Goal: Communication & Community: Answer question/provide support

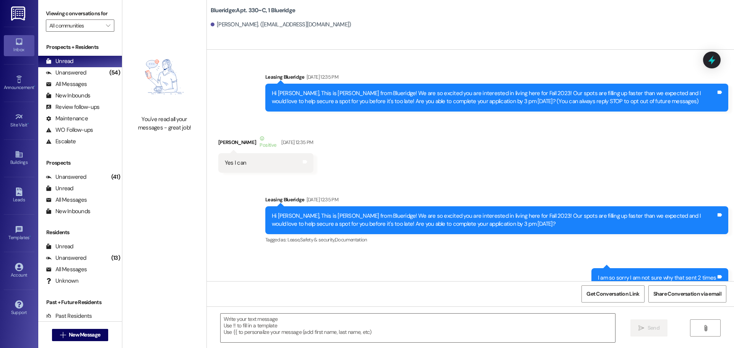
scroll to position [31160, 0]
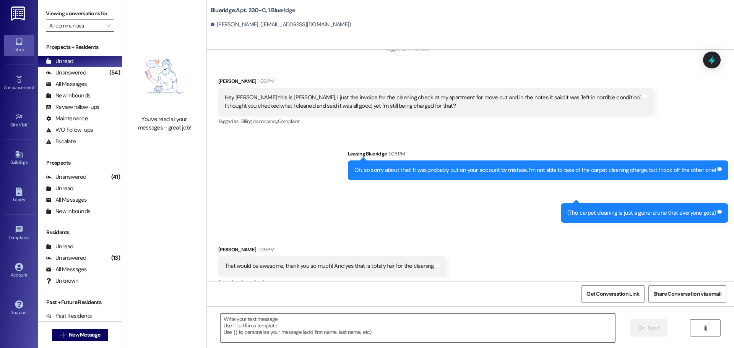
click at [452, 229] on div "Received via SMS Nicholas Ayre 1:09 PM That would be awesome, thank you so much…" at bounding box center [470, 261] width 527 height 65
click at [77, 70] on div "Unanswered" at bounding box center [66, 73] width 41 height 8
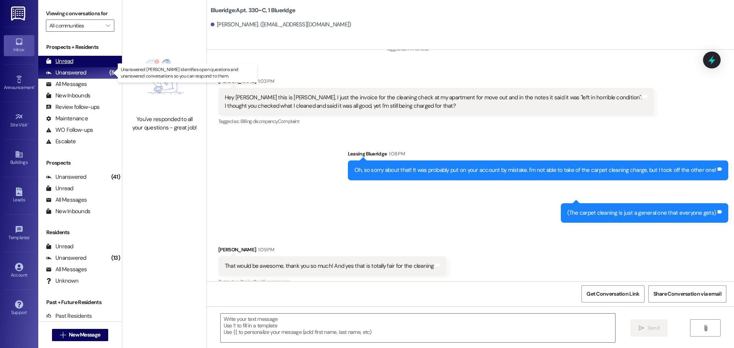
click at [81, 66] on div "Unread (0)" at bounding box center [80, 61] width 84 height 11
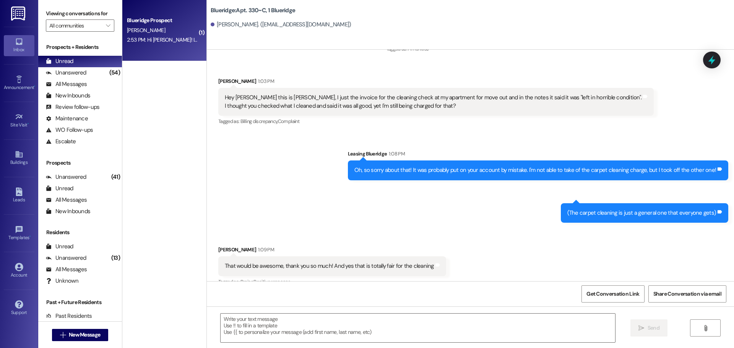
click at [182, 54] on div "Blueridge Prospect K. spencer 2:53 PM: Hi Ian! Is there any way we can move in …" at bounding box center [164, 30] width 84 height 61
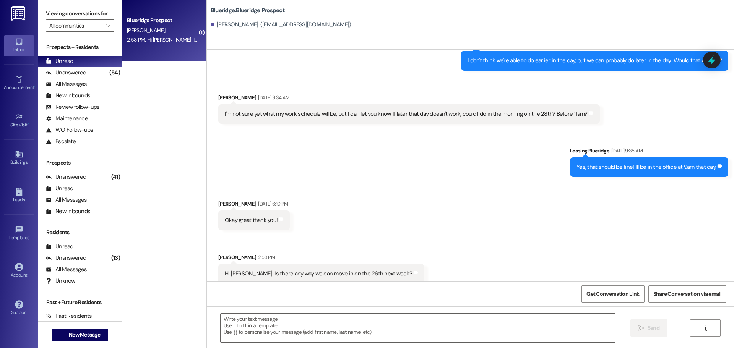
scroll to position [6373, 0]
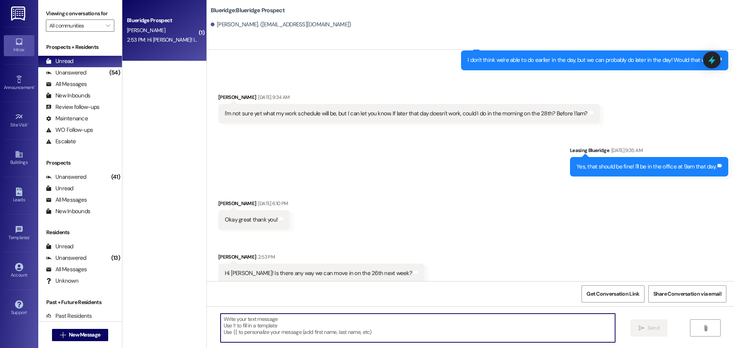
click at [395, 333] on textarea at bounding box center [418, 328] width 394 height 29
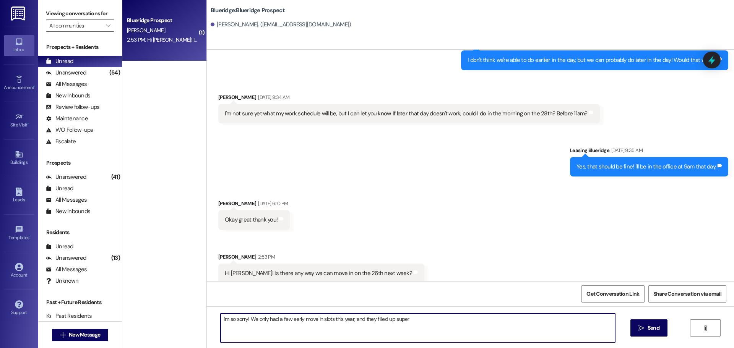
click at [425, 319] on textarea "I'm so sorry! We only had a few early move in slots this year, and they filled …" at bounding box center [418, 328] width 394 height 29
click at [440, 320] on textarea "I'm so sorry! We only had a few early move in slots this year, and they filled …" at bounding box center [418, 328] width 394 height 29
type textarea "I'm so sorry! We only had a few early move in slots this year, and they filled …"
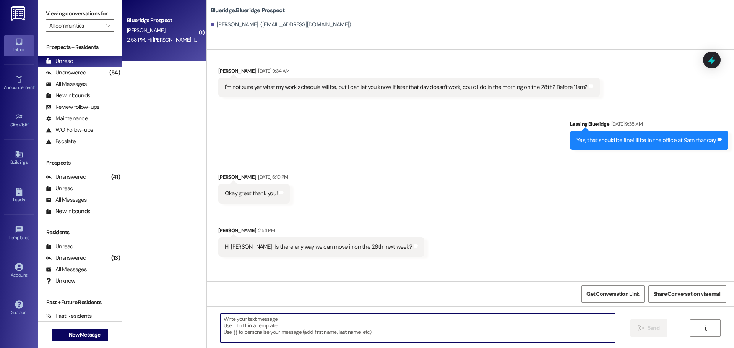
scroll to position [6426, 0]
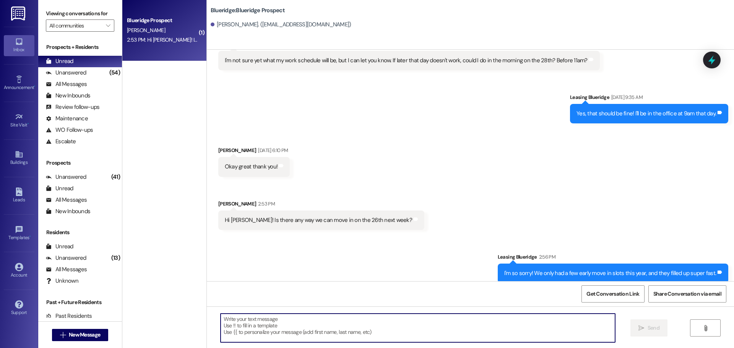
click at [516, 175] on div "Received via SMS katelyn spencer Aug 08, 2025 at 6:10 PM Okay great thank you! …" at bounding box center [470, 182] width 527 height 107
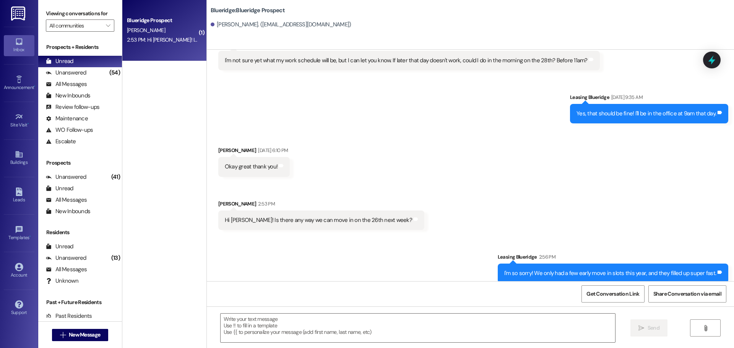
click at [444, 162] on div "Received via SMS katelyn spencer Aug 08, 2025 at 6:10 PM Okay great thank you! …" at bounding box center [470, 182] width 527 height 107
click at [107, 71] on div "(54)" at bounding box center [114, 73] width 15 height 12
click at [93, 52] on div "Prospects + Residents Unread (0) Unread: Any message you haven't read yet will …" at bounding box center [80, 95] width 84 height 104
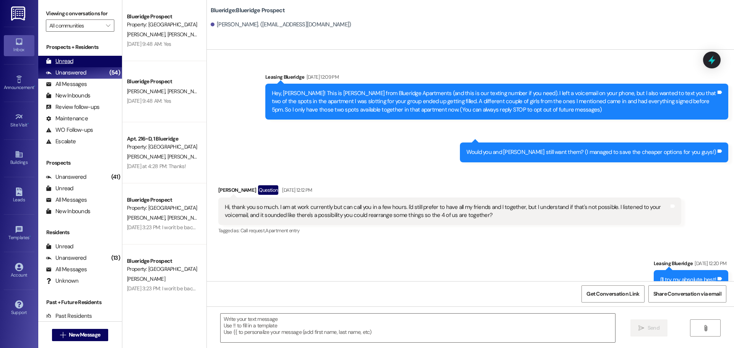
click at [93, 58] on div "Unread (0)" at bounding box center [80, 61] width 84 height 11
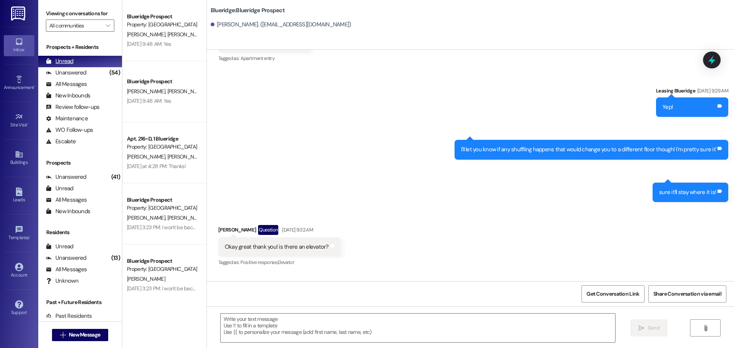
scroll to position [0, 0]
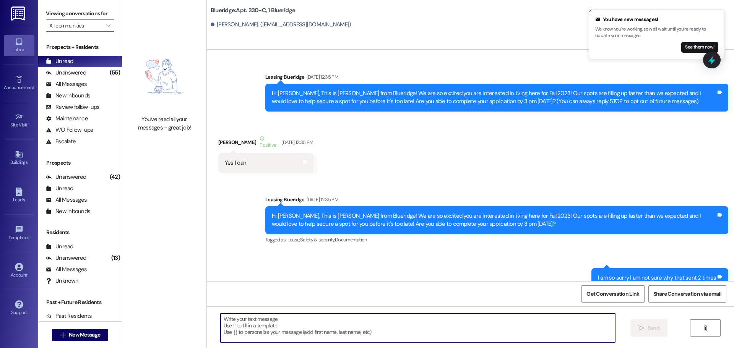
scroll to position [31149, 0]
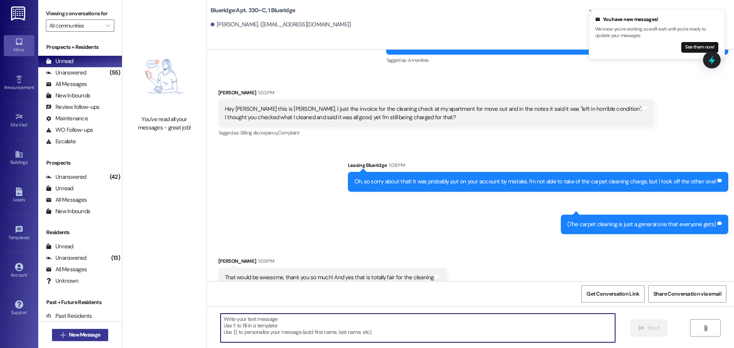
click at [96, 331] on span "New Message" at bounding box center [84, 335] width 31 height 8
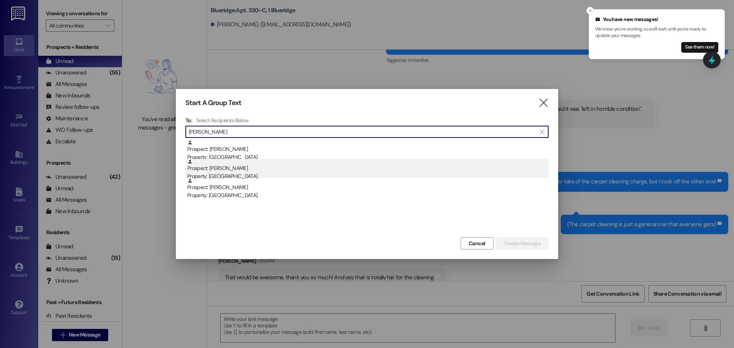
type input "[PERSON_NAME]"
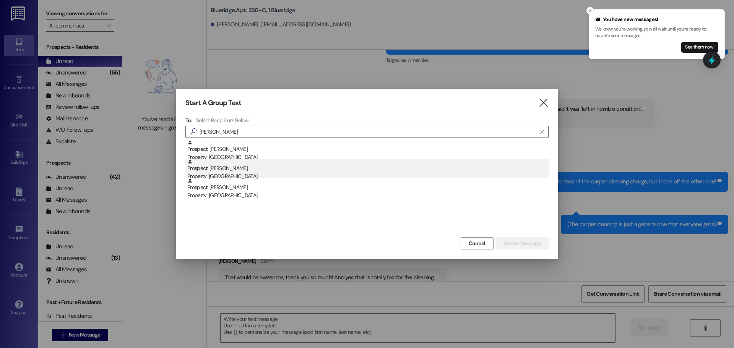
click at [271, 173] on div "Property: [GEOGRAPHIC_DATA]" at bounding box center [367, 176] width 361 height 8
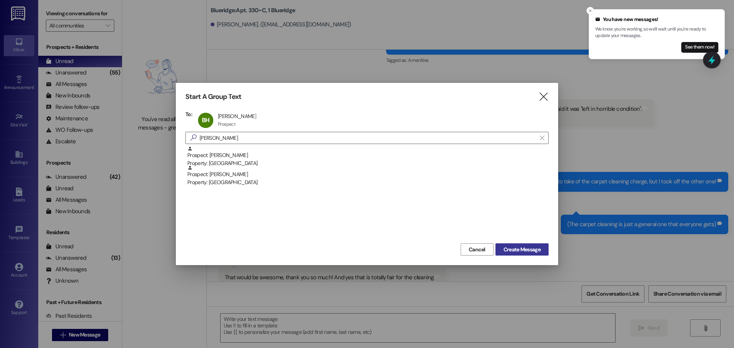
click at [516, 251] on span "Create Message" at bounding box center [521, 250] width 37 height 8
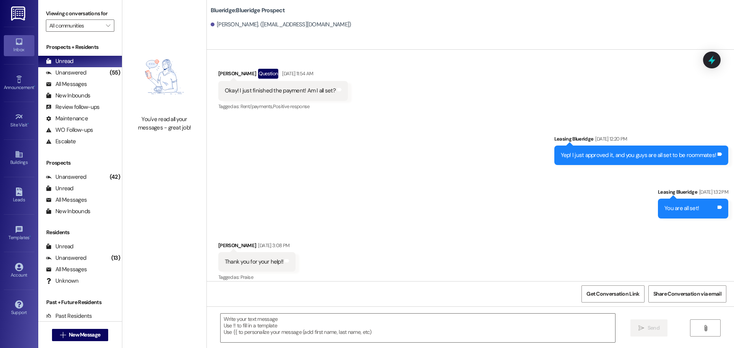
scroll to position [1058, 0]
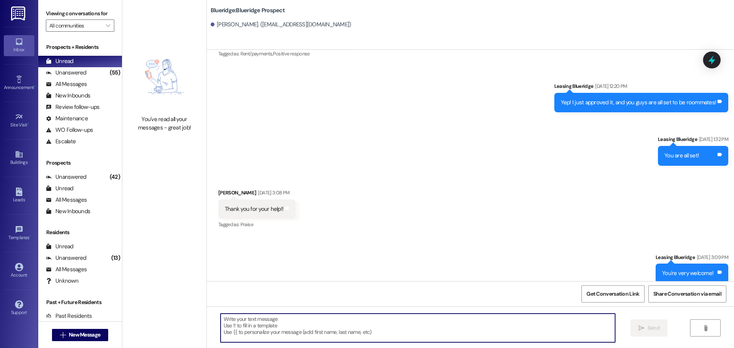
click at [489, 326] on textarea at bounding box center [418, 328] width 394 height 29
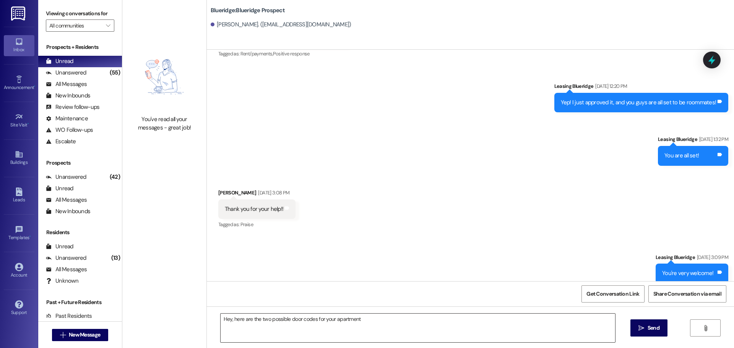
click at [417, 325] on textarea "Hey, here are the two possible door codes for your apartment" at bounding box center [418, 328] width 394 height 29
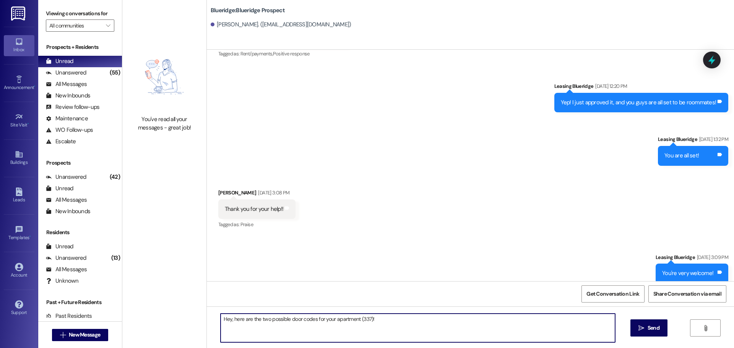
click at [424, 330] on textarea "Hey, here are the two possible door codes for your apartment (337)!" at bounding box center [418, 328] width 394 height 29
paste textarea "24769"
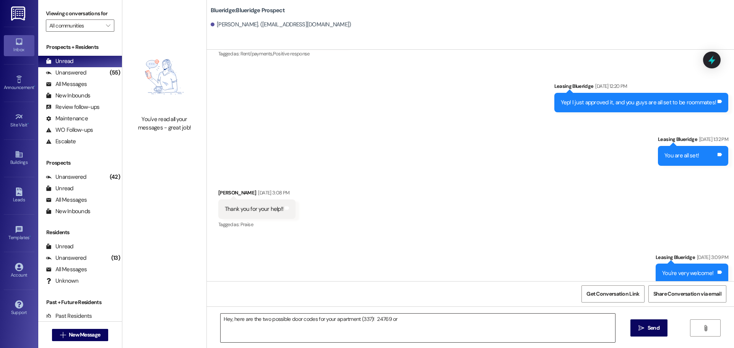
click at [429, 322] on textarea "Hey, here are the two possible door codes for your apartment (337)! 24769 or" at bounding box center [418, 328] width 394 height 29
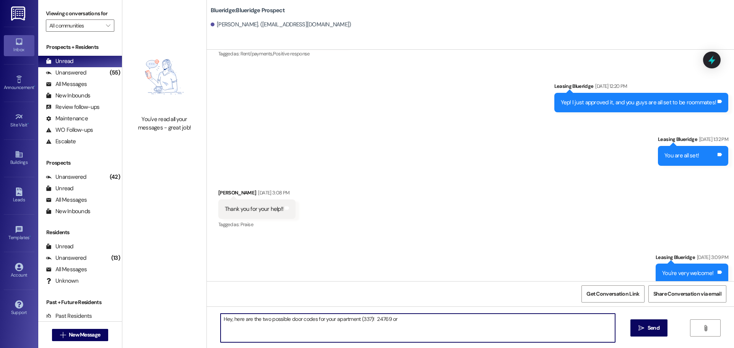
paste textarea "42143"
type textarea "Hey, here are the two possible door codes for your apartment (337)! 24769 or 42…"
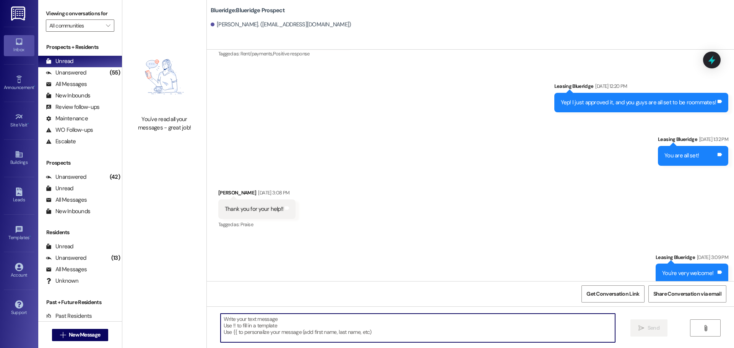
scroll to position [1111, 0]
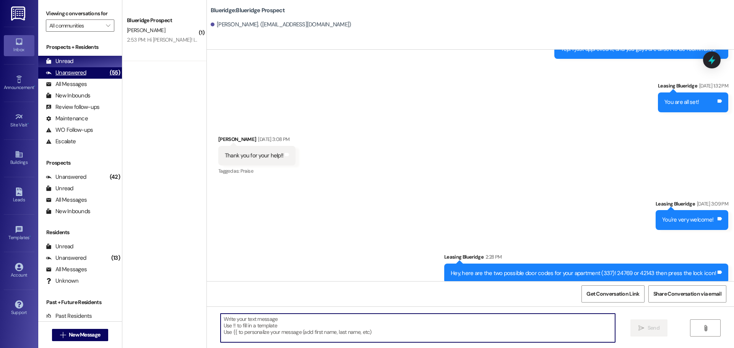
click at [96, 72] on div "Unanswered (55)" at bounding box center [80, 72] width 84 height 11
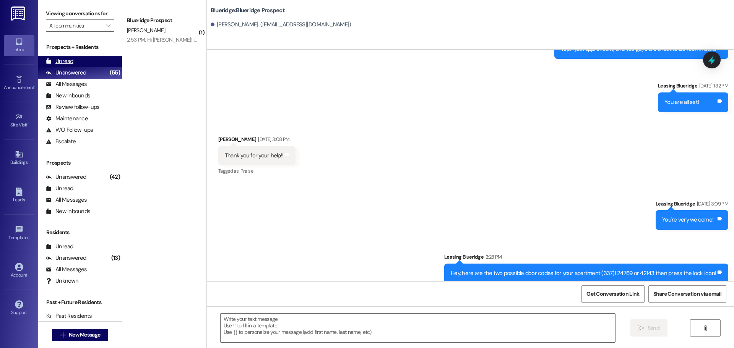
click at [96, 63] on div "Unread (0)" at bounding box center [80, 61] width 84 height 11
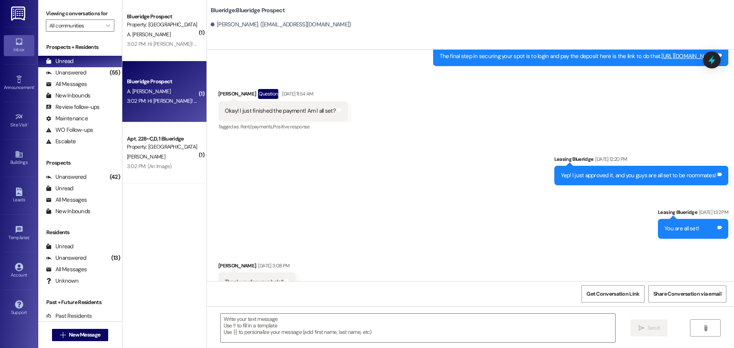
scroll to position [1004, 0]
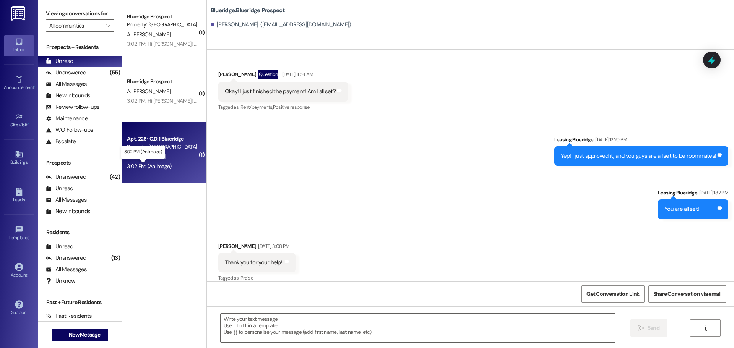
click at [151, 165] on div "3:02 PM: (An Image) 3:02 PM: (An Image)" at bounding box center [149, 166] width 45 height 7
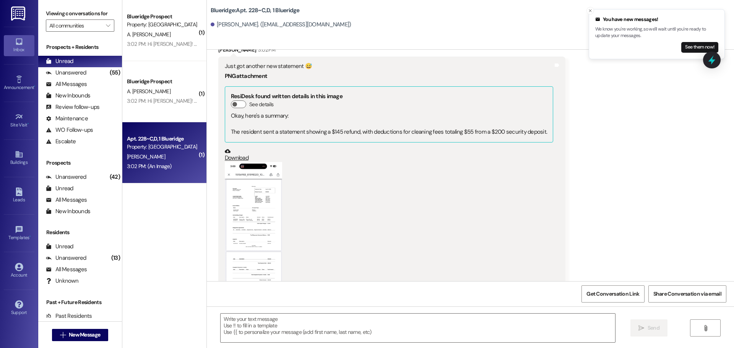
scroll to position [15041, 0]
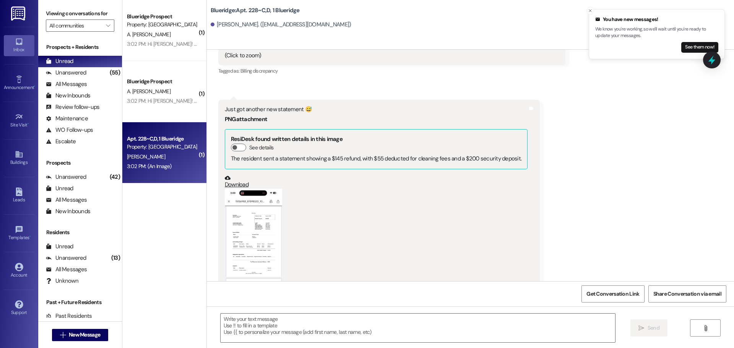
click at [262, 206] on button "Zoom image" at bounding box center [253, 251] width 57 height 124
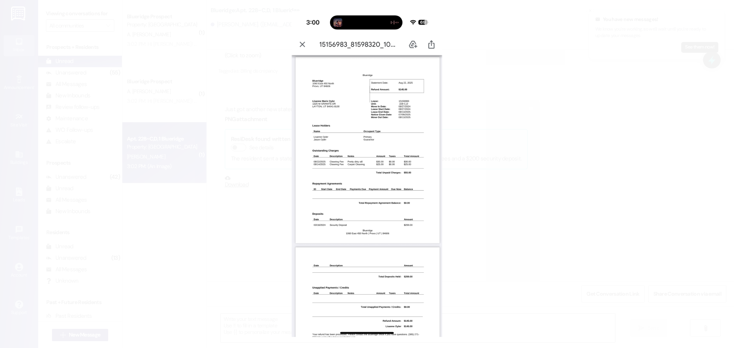
click at [530, 194] on button "Unzoom image" at bounding box center [367, 174] width 734 height 348
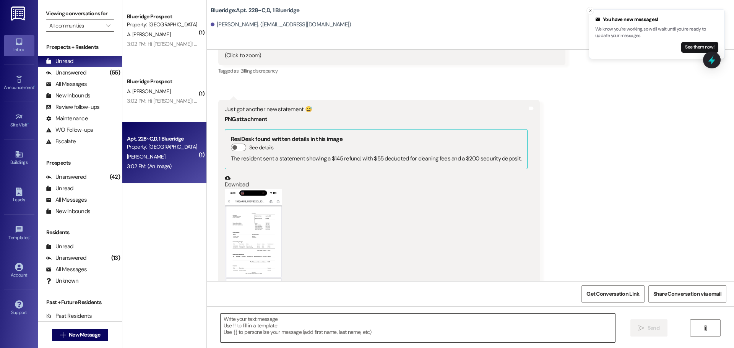
click at [354, 331] on textarea at bounding box center [418, 328] width 394 height 29
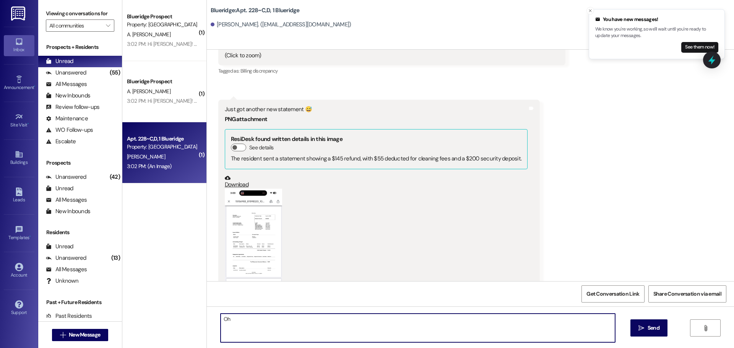
type textarea "O"
type textarea "A"
click at [352, 319] on textarea "Yikes! I'm not sure what is happening, and I might need a day to figure out wha…" at bounding box center [418, 328] width 394 height 29
type textarea "Yikes! I'm not sure what is happening, and I might need a day or two to figure …"
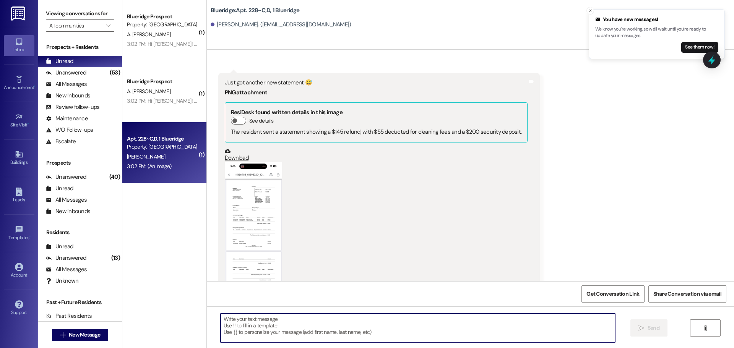
scroll to position [15094, 0]
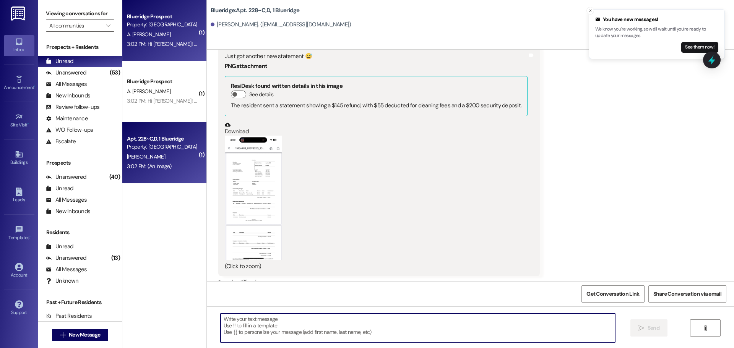
click at [162, 50] on div "Blueridge Prospect Property: Blueridge A. [PERSON_NAME] 3:02 PM: Hi [PERSON_NAM…" at bounding box center [164, 30] width 84 height 61
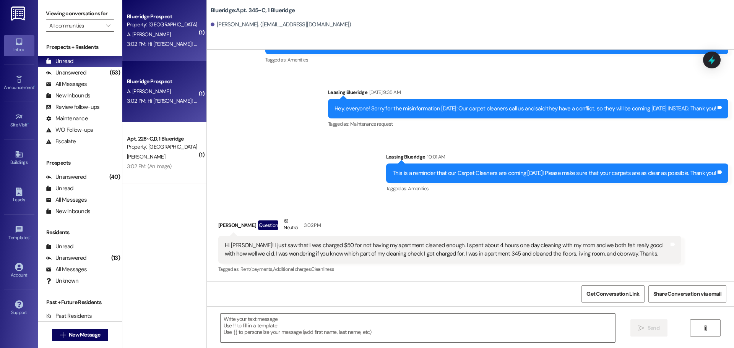
scroll to position [10726, 0]
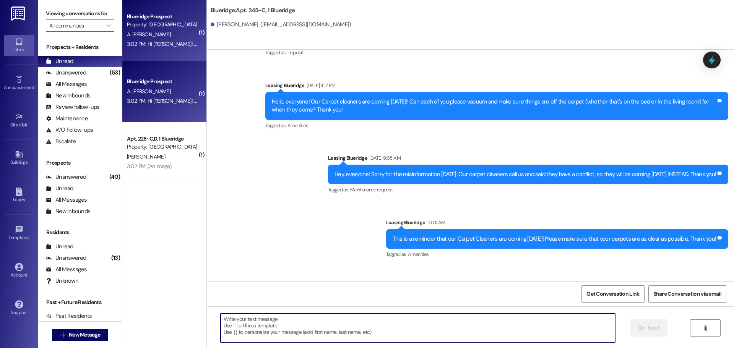
click at [423, 324] on textarea at bounding box center [418, 328] width 394 height 29
type textarea "I"
click at [390, 334] on textarea "Hey, [PERSON_NAME]!" at bounding box center [418, 328] width 394 height 29
click at [328, 331] on textarea "Hey, [PERSON_NAME]!" at bounding box center [418, 328] width 394 height 29
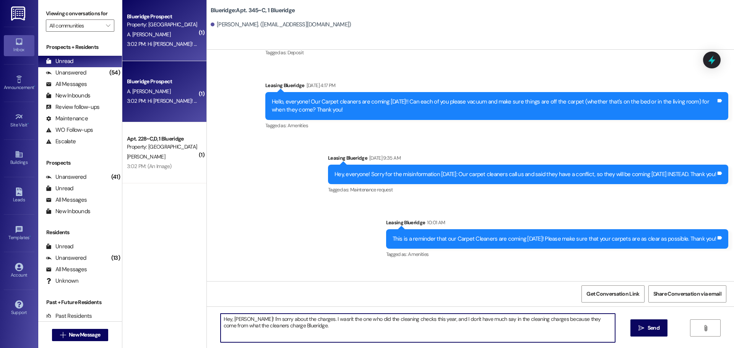
click at [324, 337] on textarea "Hey, [PERSON_NAME]! I'm sorry about the charges. I wasn't the one who did the c…" at bounding box center [418, 328] width 394 height 29
click at [316, 330] on textarea "Hey, [PERSON_NAME]! I'm sorry about the charges. I wasn't the one who did the c…" at bounding box center [418, 328] width 394 height 29
click at [308, 325] on textarea "Hey, [PERSON_NAME]! I'm sorry about the charges. I wasn't the one who did the c…" at bounding box center [418, 328] width 394 height 29
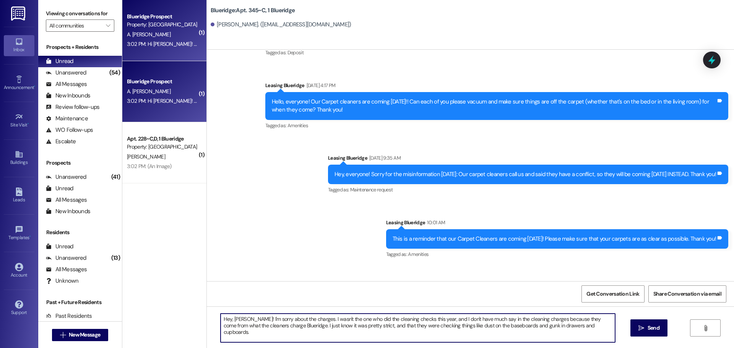
click at [397, 327] on textarea "Hey, [PERSON_NAME]! I'm sorry about the charges. I wasn't the one who did the c…" at bounding box center [418, 328] width 394 height 29
click at [396, 327] on textarea "Hey, [PERSON_NAME]! I'm sorry about the charges. I wasn't the one who did the c…" at bounding box center [418, 328] width 394 height 29
type textarea "Hey, [PERSON_NAME]! I'm sorry about the charges. I wasn't the one who did the c…"
click at [637, 328] on span " Send" at bounding box center [649, 328] width 24 height 8
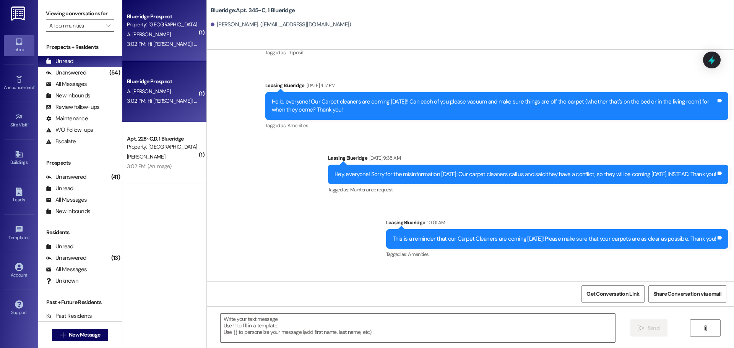
scroll to position [10787, 0]
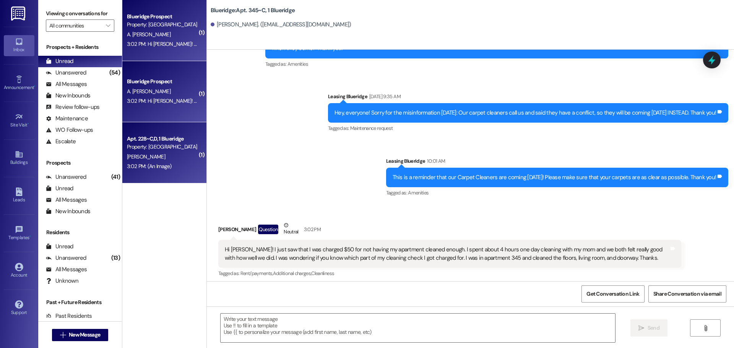
click at [181, 161] on div "[PERSON_NAME]" at bounding box center [162, 157] width 72 height 10
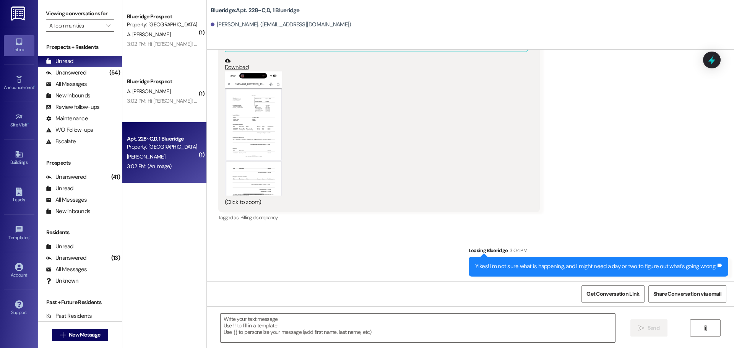
scroll to position [15158, 0]
click at [250, 95] on button "Zoom image" at bounding box center [253, 133] width 57 height 124
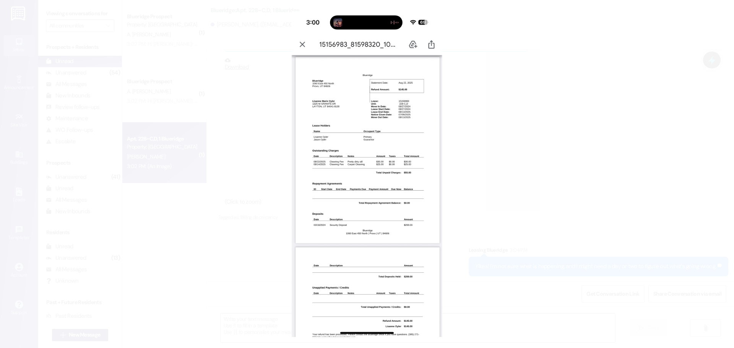
click at [478, 202] on button "Unzoom image" at bounding box center [367, 174] width 734 height 348
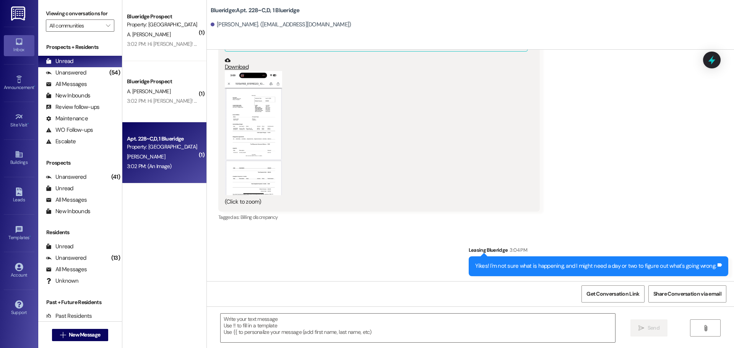
click at [250, 82] on button "Zoom image" at bounding box center [253, 133] width 57 height 124
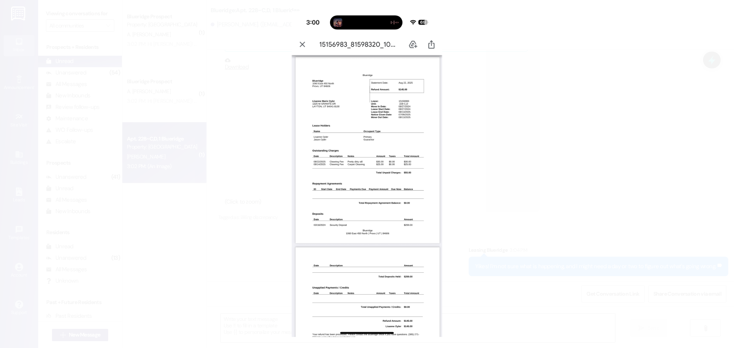
click at [493, 143] on button "Unzoom image" at bounding box center [367, 174] width 734 height 348
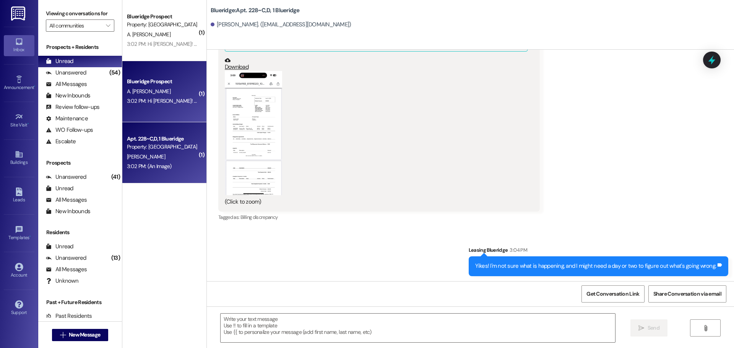
click at [171, 84] on div "Blueridge Prospect" at bounding box center [162, 82] width 71 height 8
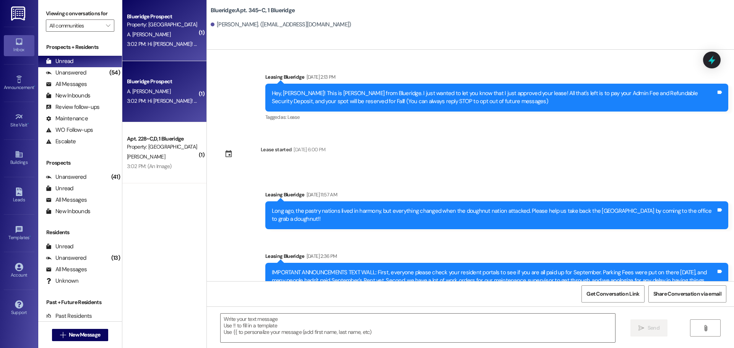
scroll to position [10852, 0]
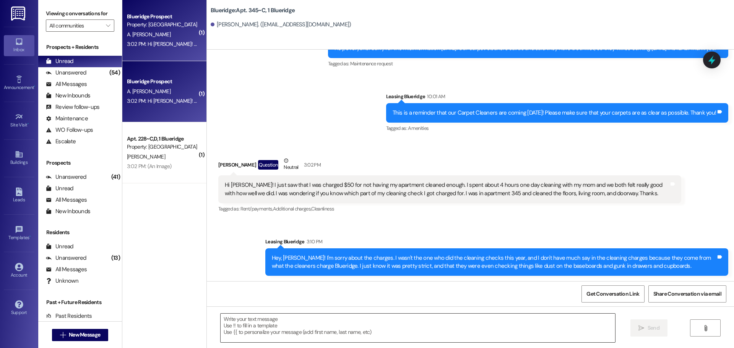
click at [373, 318] on textarea at bounding box center [418, 328] width 394 height 29
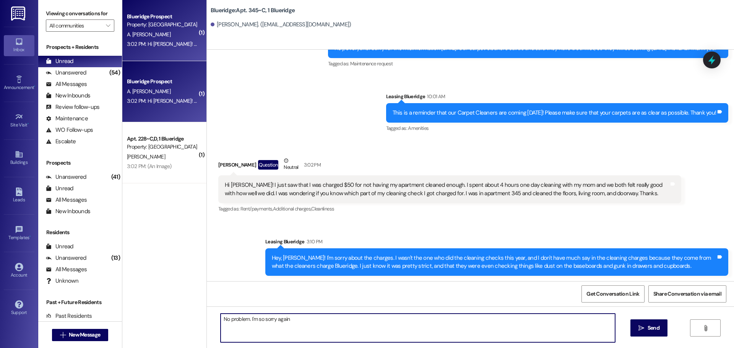
type textarea "No problem. I'm so sorry again!"
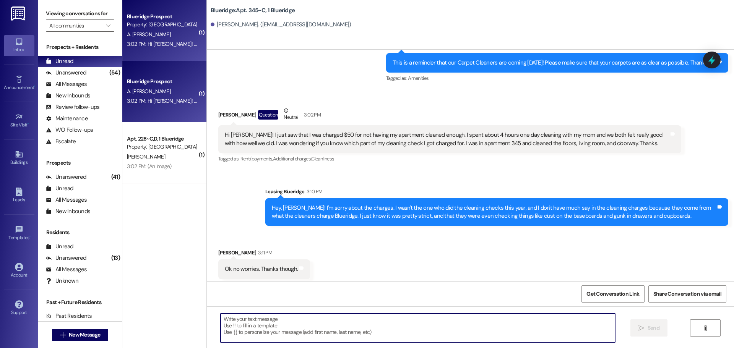
scroll to position [10905, 0]
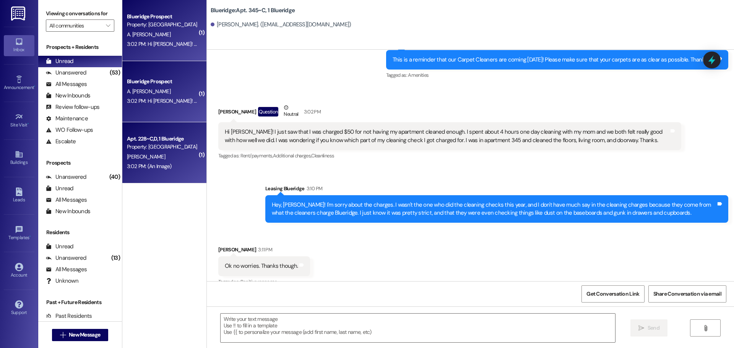
click at [164, 157] on div "[PERSON_NAME]" at bounding box center [162, 157] width 72 height 10
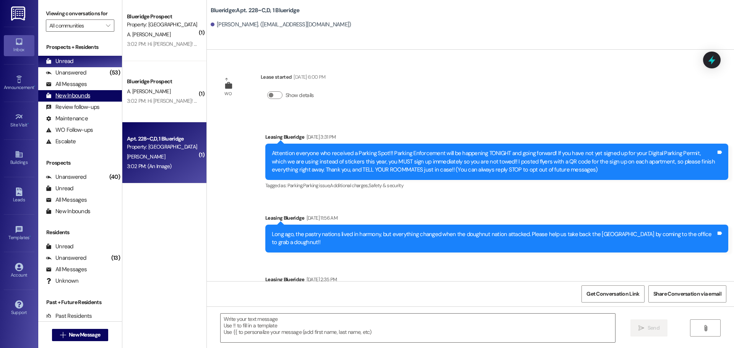
scroll to position [15158, 0]
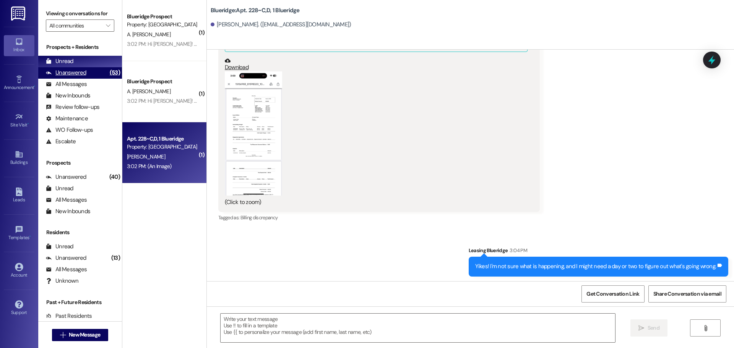
click at [84, 72] on div "Unanswered" at bounding box center [66, 73] width 41 height 8
click at [88, 62] on div "Unread (0)" at bounding box center [80, 61] width 84 height 11
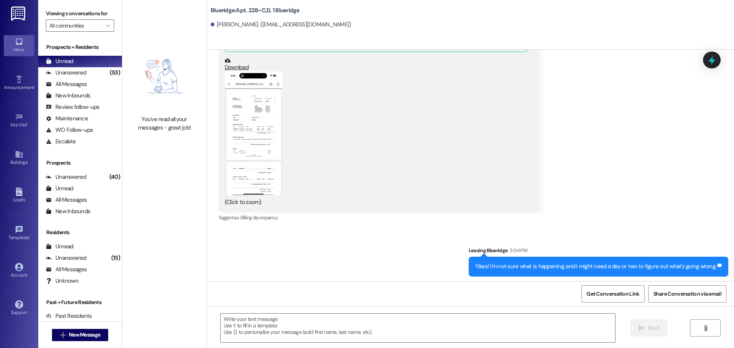
scroll to position [15158, 0]
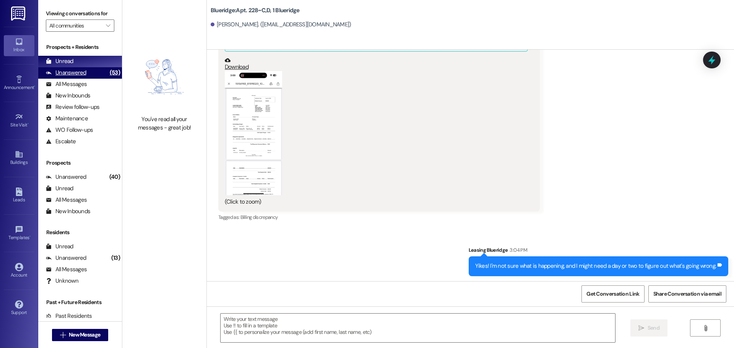
click at [92, 72] on div "Unanswered (53)" at bounding box center [80, 72] width 84 height 11
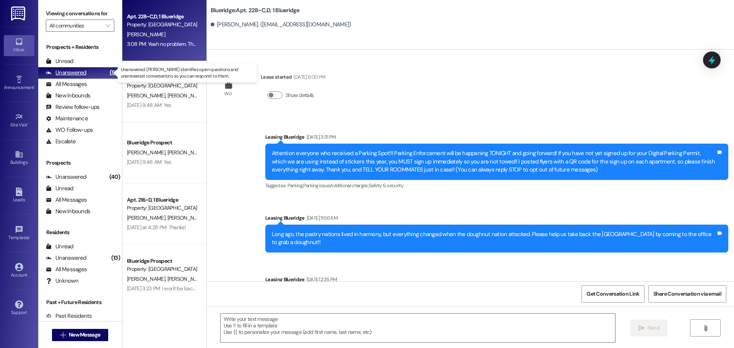
scroll to position [15158, 0]
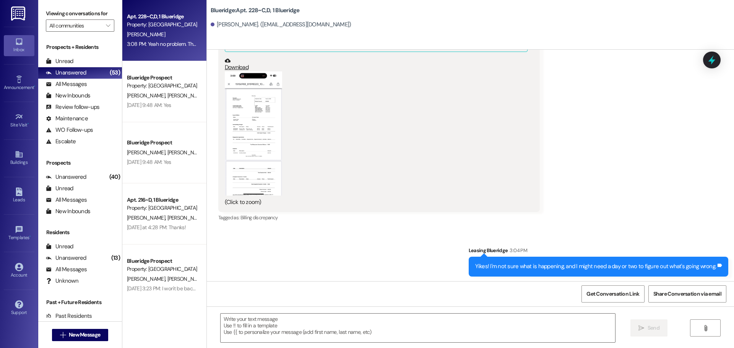
click at [327, 229] on div "Sent via SMS Leasing Blueridge 3:04 PM Yikes! I'm not sure what is happening, a…" at bounding box center [470, 255] width 527 height 53
click at [98, 61] on div "Unread (0)" at bounding box center [80, 61] width 84 height 11
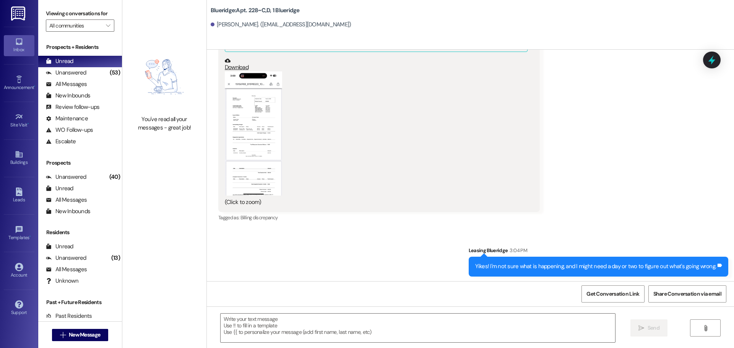
click at [350, 229] on div "Sent via SMS Leasing Blueridge 3:04 PM Yikes! I'm not sure what is happening, a…" at bounding box center [470, 255] width 527 height 53
click at [598, 282] on div "Received via SMS [PERSON_NAME] 3:08 PM Yeah no problem. That's probably a good …" at bounding box center [470, 314] width 527 height 65
click at [235, 97] on button "Zoom image" at bounding box center [253, 133] width 57 height 124
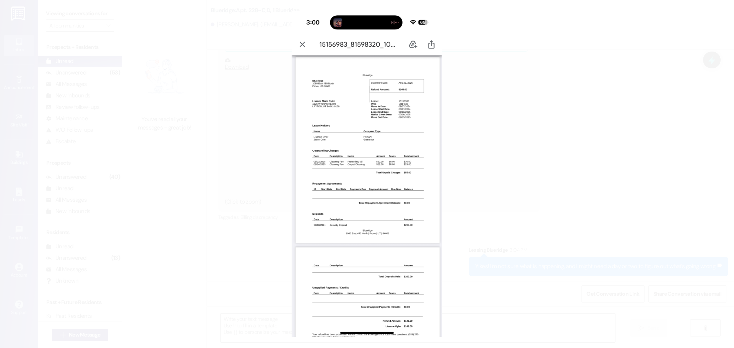
click at [474, 123] on button "Unzoom image" at bounding box center [367, 174] width 734 height 348
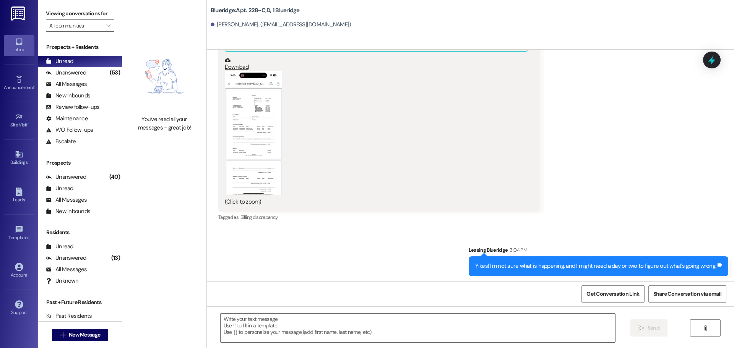
click at [600, 282] on div "Received via SMS [PERSON_NAME] 3:08 PM Yeah no problem. That's probably a good …" at bounding box center [470, 314] width 527 height 65
click at [437, 229] on div "Sent via SMS Leasing Blueridge 3:04 PM Yikes! I'm not sure what is happening, a…" at bounding box center [470, 255] width 527 height 53
drag, startPoint x: 359, startPoint y: 199, endPoint x: 356, endPoint y: 194, distance: 5.3
click at [360, 229] on div "Sent via SMS Leasing Blueridge 3:04 PM Yikes! I'm not sure what is happening, a…" at bounding box center [470, 255] width 527 height 53
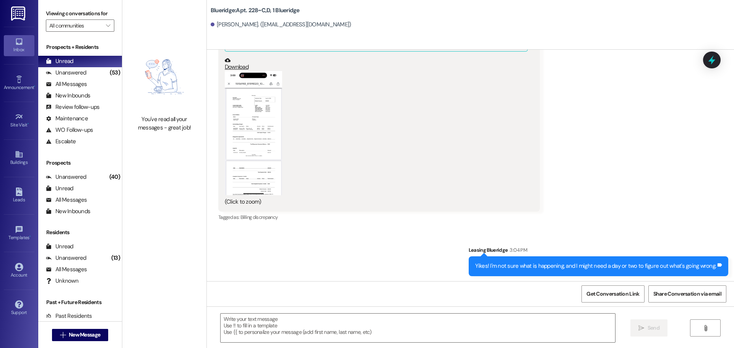
click at [409, 229] on div "Sent via SMS Leasing Blueridge 3:04 PM Yikes! I'm not sure what is happening, a…" at bounding box center [470, 255] width 527 height 53
click at [76, 75] on div "Unanswered" at bounding box center [66, 73] width 41 height 8
click at [78, 59] on div "Unread (0)" at bounding box center [80, 61] width 84 height 11
click at [446, 229] on div "Sent via SMS Leasing Blueridge 3:04 PM Yikes! I'm not sure what is happening, a…" at bounding box center [470, 255] width 527 height 53
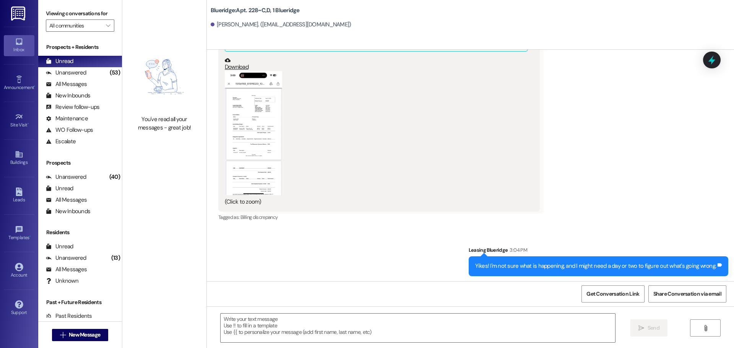
click at [525, 294] on div "Received via SMS [PERSON_NAME] 3:08 PM Yeah no problem. That's probably a good …" at bounding box center [372, 320] width 321 height 53
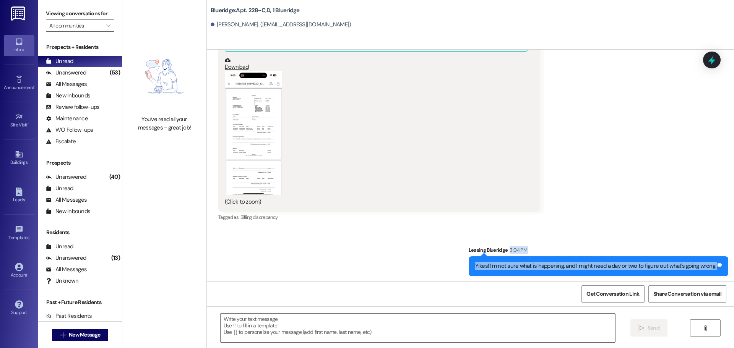
drag, startPoint x: 727, startPoint y: 172, endPoint x: 707, endPoint y: 234, distance: 64.2
click at [707, 234] on div "WO Lease started [DATE] 6:00 PM Show details Announcement, sent via SMS Leasing…" at bounding box center [470, 166] width 527 height 232
click at [705, 282] on div "Received via SMS [PERSON_NAME] 3:08 PM Yeah no problem. That's probably a good …" at bounding box center [470, 314] width 527 height 65
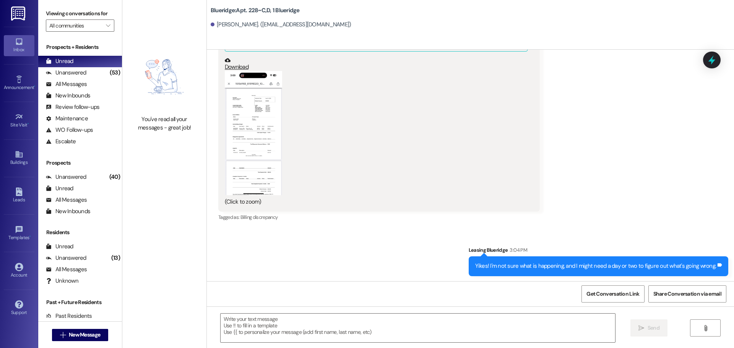
click at [605, 282] on div "Received via SMS [PERSON_NAME] 3:08 PM Yeah no problem. That's probably a good …" at bounding box center [470, 314] width 527 height 65
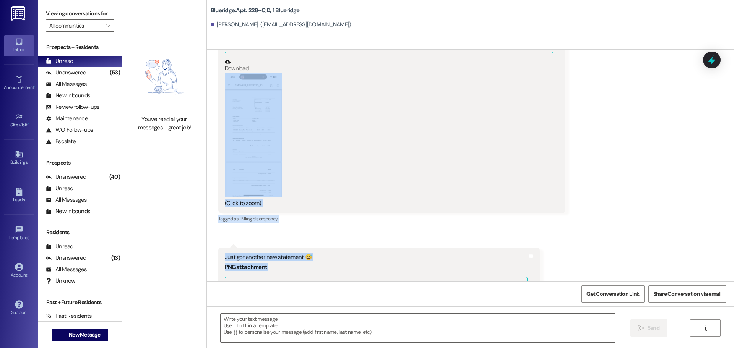
scroll to position [14891, 0]
drag, startPoint x: 541, startPoint y: 267, endPoint x: 208, endPoint y: 122, distance: 363.5
click at [209, 122] on div "WO Lease started [DATE] 6:00 PM Show details Announcement, sent via SMS Leasing…" at bounding box center [470, 166] width 527 height 232
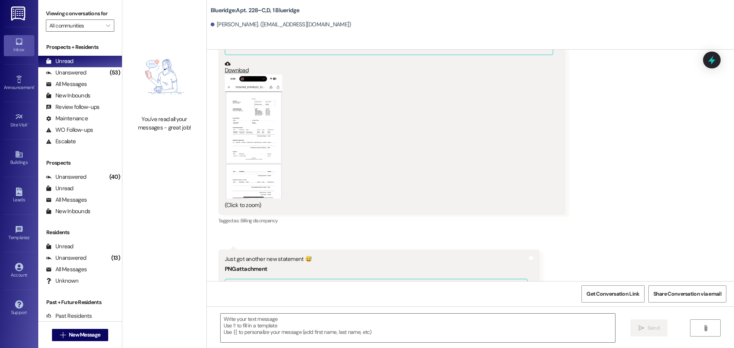
click at [212, 122] on div "Received via SMS [PERSON_NAME] 3:02 PM Just got another new statement 😅 PNG att…" at bounding box center [391, 93] width 358 height 280
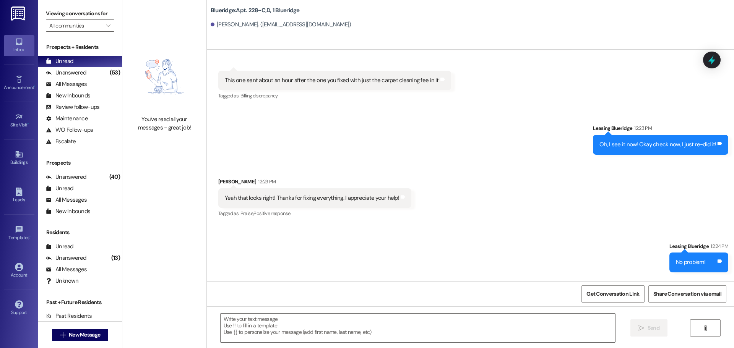
scroll to position [14432, 0]
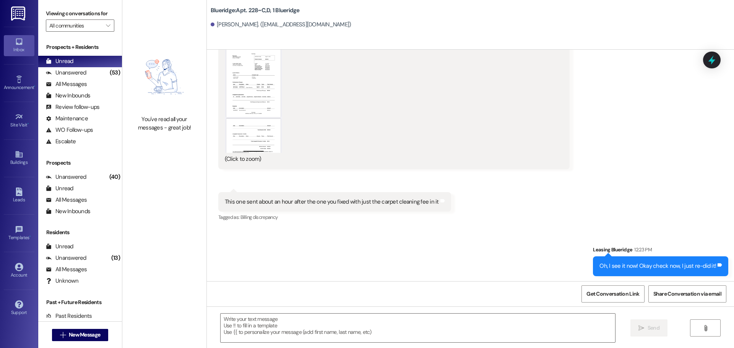
click at [490, 134] on div "Received via SMS [PERSON_NAME] 12:08 PM PNG attachment ResiDesk found written d…" at bounding box center [470, 74] width 527 height 309
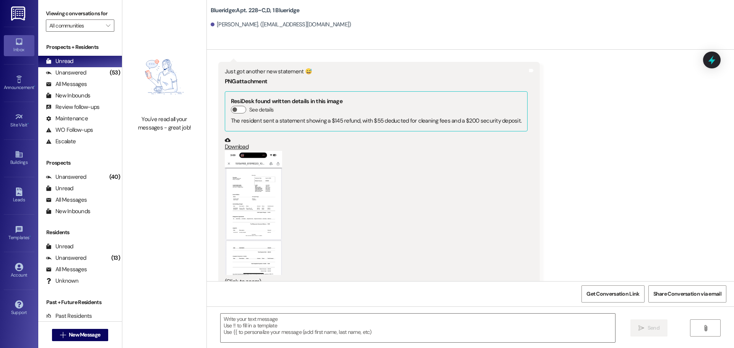
scroll to position [15158, 0]
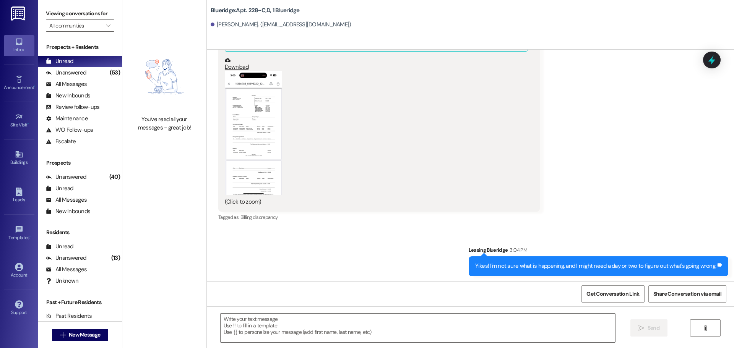
click at [355, 229] on div "Sent via SMS Leasing Blueridge 3:04 PM Yikes! I'm not sure what is happening, a…" at bounding box center [470, 255] width 527 height 53
click at [431, 229] on div "Sent via SMS Leasing Blueridge 3:04 PM Yikes! I'm not sure what is happening, a…" at bounding box center [470, 255] width 527 height 53
drag, startPoint x: 524, startPoint y: 152, endPoint x: 536, endPoint y: 155, distance: 12.6
click at [528, 153] on div "Received via SMS 3:02 PM [PERSON_NAME] 3:02 PM Just got another new statement 😅…" at bounding box center [378, 102] width 333 height 253
click at [560, 164] on div "WO Lease started [DATE] 6:00 PM Show details Announcement, sent via SMS Leasing…" at bounding box center [470, 166] width 527 height 232
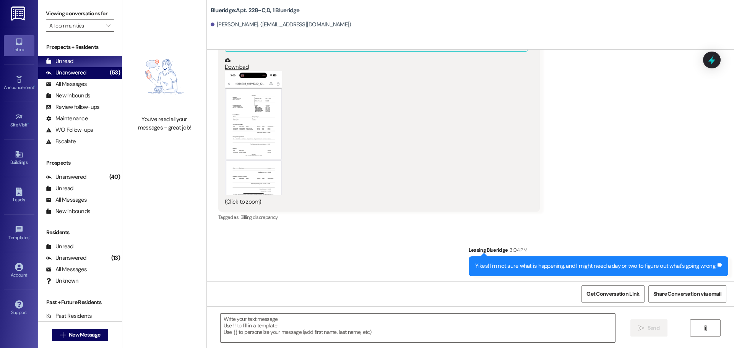
click at [73, 71] on div "Unanswered" at bounding box center [66, 73] width 41 height 8
click at [68, 61] on div "Unread" at bounding box center [60, 61] width 28 height 8
click at [414, 229] on div "Sent via SMS Leasing Blueridge 3:04 PM Yikes! I'm not sure what is happening, a…" at bounding box center [470, 255] width 527 height 53
click at [338, 229] on div "Sent via SMS Leasing Blueridge 3:04 PM Yikes! I'm not sure what is happening, a…" at bounding box center [470, 255] width 527 height 53
click at [328, 229] on div "Sent via SMS Leasing Blueridge 3:04 PM Yikes! I'm not sure what is happening, a…" at bounding box center [470, 255] width 527 height 53
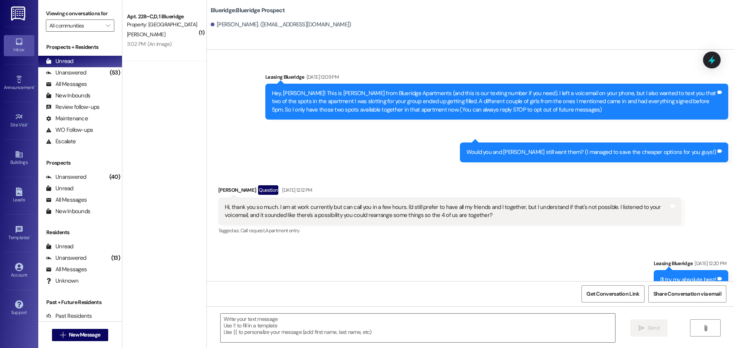
scroll to position [6372, 0]
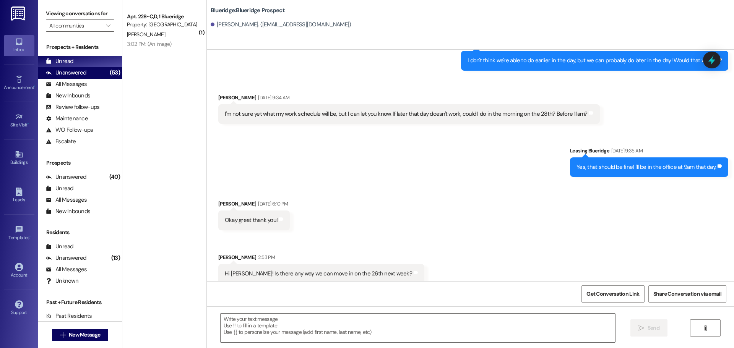
click at [70, 77] on div "Unanswered (53)" at bounding box center [80, 72] width 84 height 11
click at [69, 63] on div "Unread" at bounding box center [60, 61] width 28 height 8
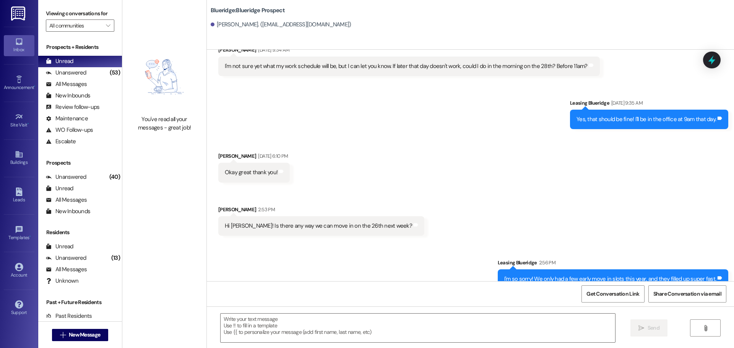
scroll to position [6426, 0]
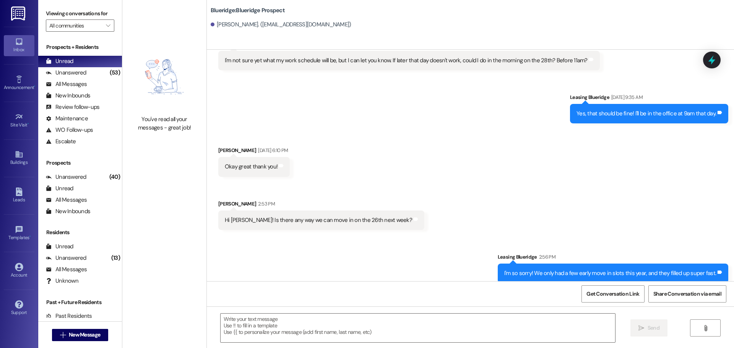
click at [493, 187] on div "Received via SMS katelyn spencer Aug 08, 2025 at 6:10 PM Okay great thank you! …" at bounding box center [470, 182] width 527 height 107
click at [577, 172] on div "Received via SMS katelyn spencer Aug 08, 2025 at 6:10 PM Okay great thank you! …" at bounding box center [470, 182] width 527 height 107
click at [688, 76] on div "Sent via SMS Leasing Blueridge Aug 08, 2025 at 9:35 AM Yes, that should be fine…" at bounding box center [470, 102] width 527 height 53
click at [397, 129] on div "Received via SMS katelyn spencer Aug 08, 2025 at 6:10 PM Okay great thank you! …" at bounding box center [470, 182] width 527 height 107
click at [98, 68] on div "Unanswered (53)" at bounding box center [80, 72] width 84 height 11
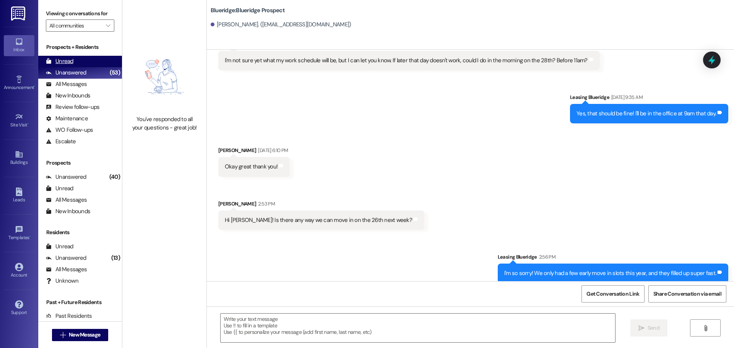
click at [99, 63] on div "Unread (0)" at bounding box center [80, 61] width 84 height 11
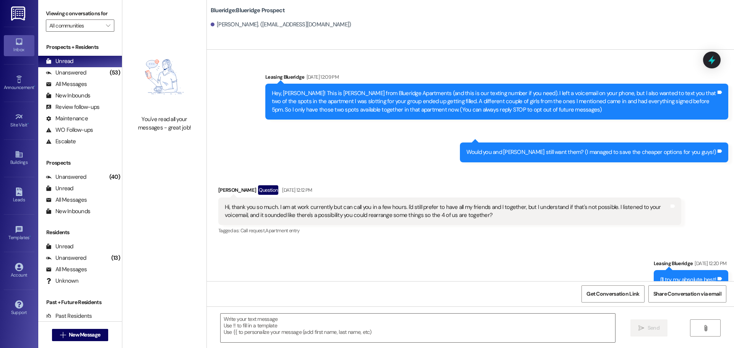
scroll to position [6426, 0]
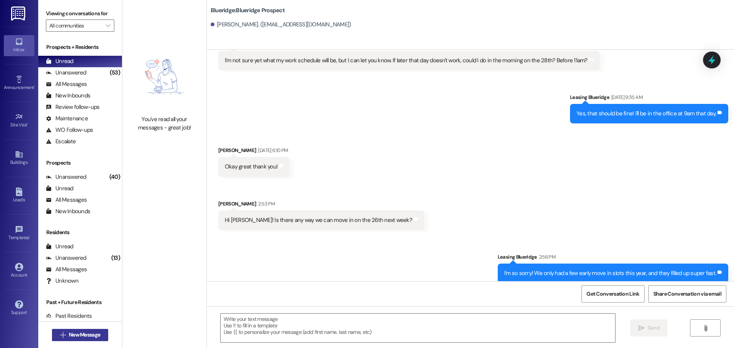
click at [99, 332] on span "New Message" at bounding box center [84, 335] width 34 height 8
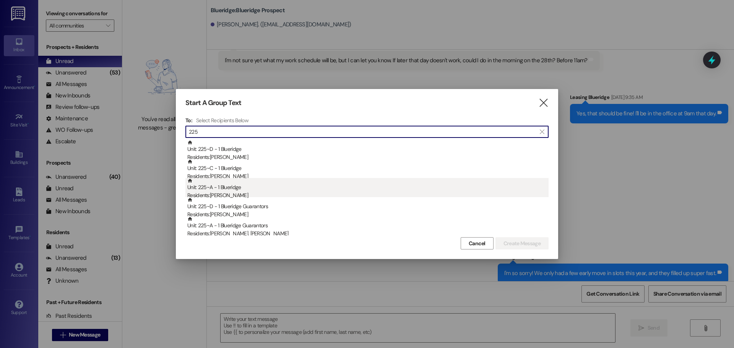
type input "225"
click at [255, 187] on div "Unit: 225~A - 1 Blueridge Residents: Spencer Henstrom" at bounding box center [367, 189] width 361 height 22
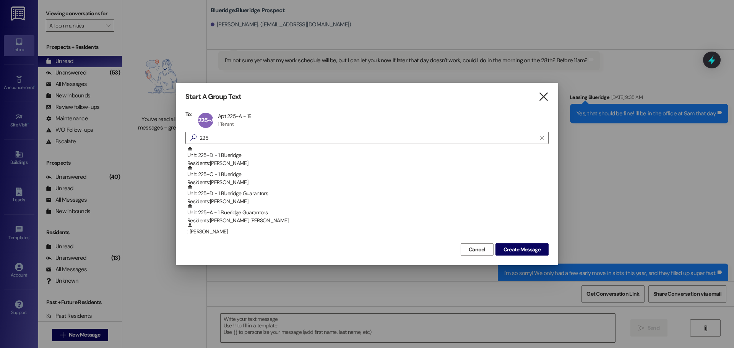
click at [545, 94] on icon "" at bounding box center [543, 97] width 10 height 8
